Goal: Find specific page/section: Find specific page/section

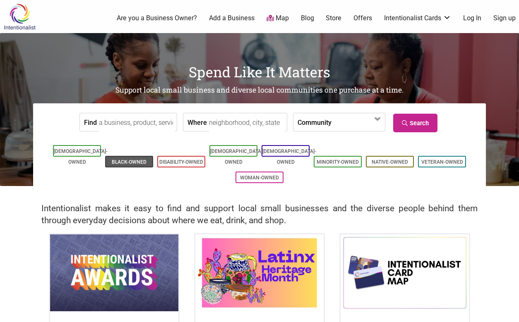
click at [133, 159] on link "Black-Owned" at bounding box center [129, 162] width 35 height 6
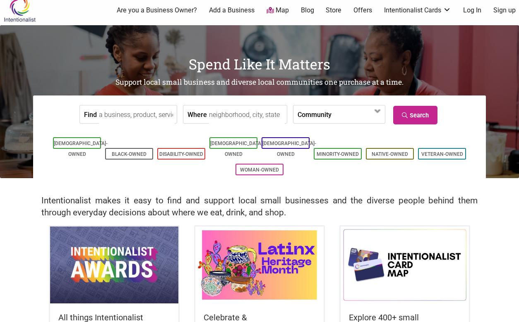
scroll to position [11, 0]
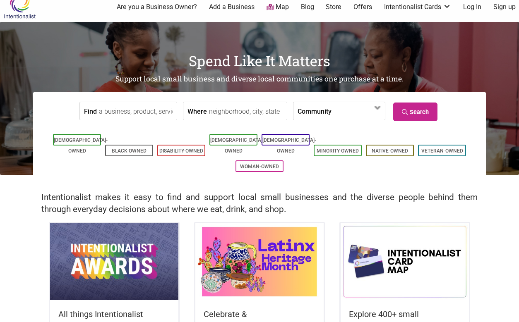
click at [127, 111] on input "Find" at bounding box center [137, 111] width 76 height 19
type input "toothpaste"
click at [400, 111] on link "Search" at bounding box center [415, 112] width 44 height 19
click at [123, 38] on div "Spend Like It Matters Support local small business and diverse local communitie…" at bounding box center [259, 98] width 519 height 153
click at [99, 62] on h1 "Spend Like It Matters" at bounding box center [259, 61] width 519 height 20
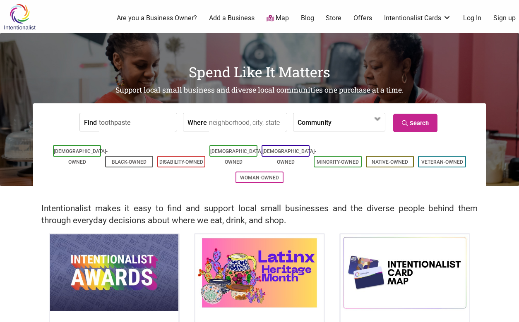
scroll to position [0, 0]
click at [0, 0] on div at bounding box center [0, 0] width 0 height 0
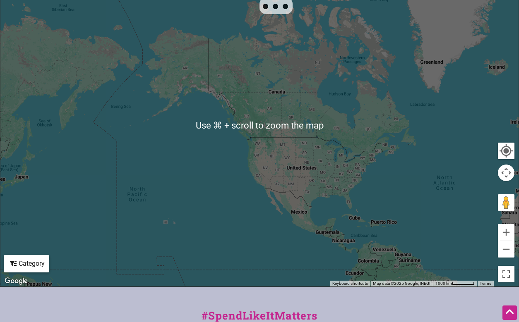
scroll to position [247, 0]
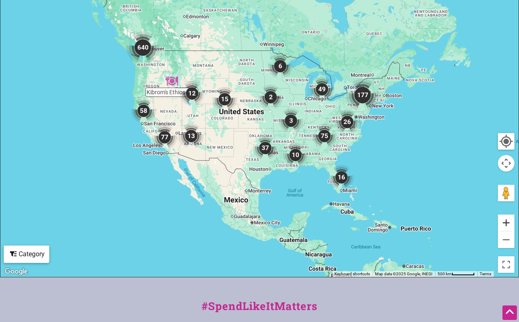
click at [509, 231] on button "Zoom in" at bounding box center [506, 223] width 17 height 17
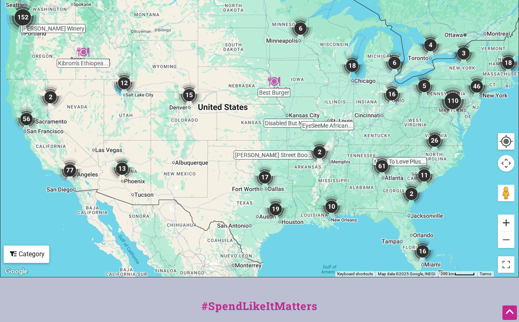
click at [509, 231] on button "Zoom in" at bounding box center [506, 223] width 17 height 17
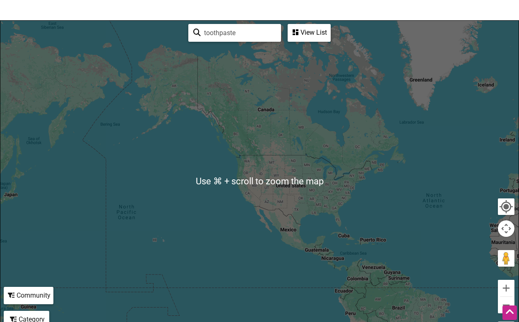
scroll to position [105, 0]
